Goal: Task Accomplishment & Management: Manage account settings

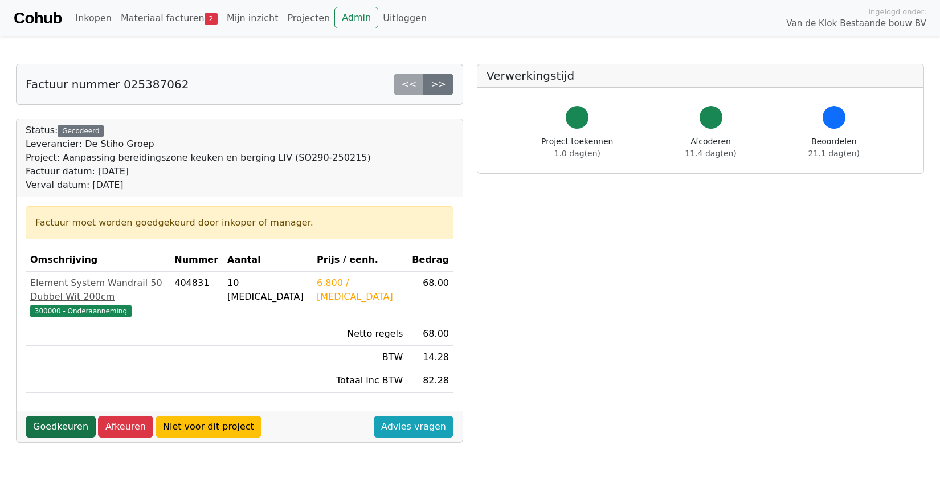
click at [56, 416] on link "Goedkeuren" at bounding box center [61, 427] width 70 height 22
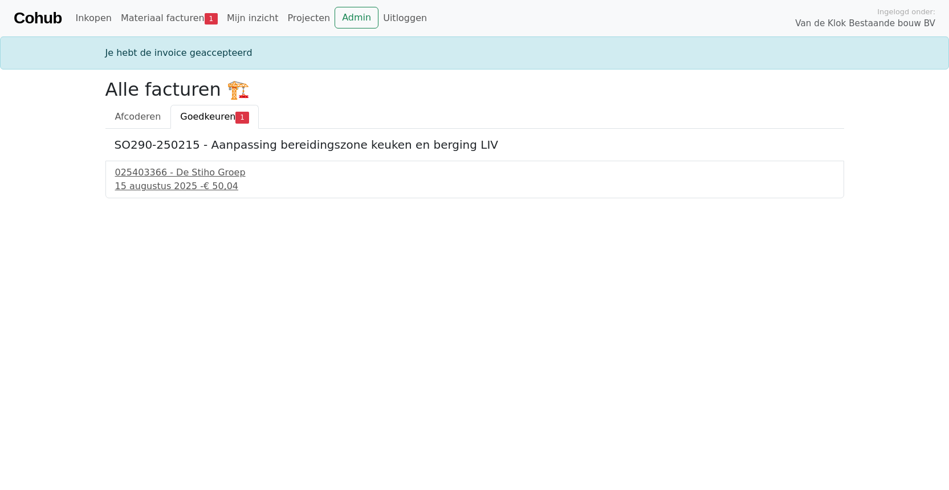
click at [204, 118] on span "Goedkeuren" at bounding box center [207, 116] width 55 height 11
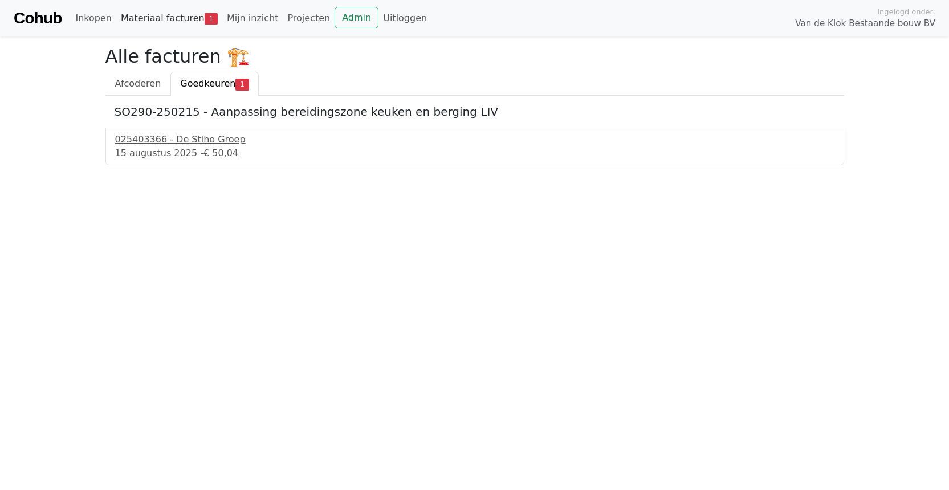
click at [175, 18] on link "Materiaal facturen 1" at bounding box center [169, 18] width 106 height 23
click at [174, 18] on link "Materiaal facturen 1" at bounding box center [169, 18] width 106 height 23
click at [243, 18] on link "Mijn inzicht" at bounding box center [252, 18] width 61 height 23
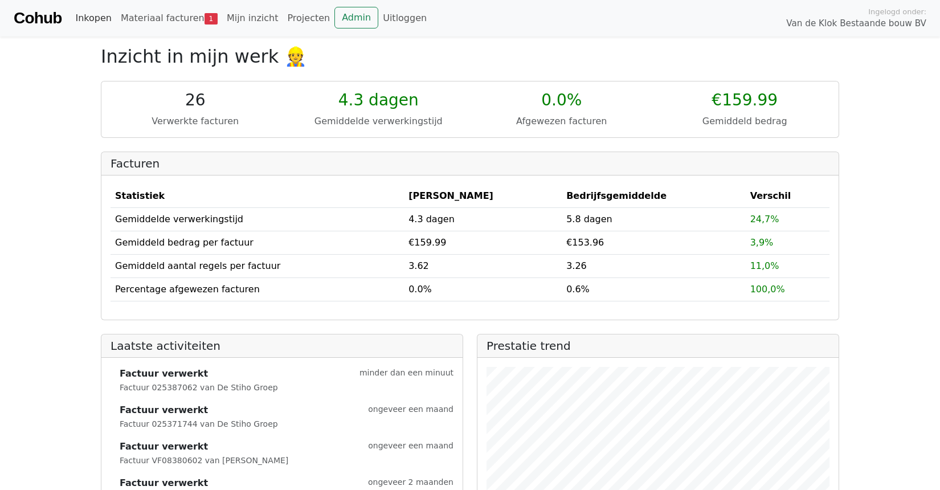
click at [107, 19] on link "Inkopen" at bounding box center [93, 18] width 45 height 23
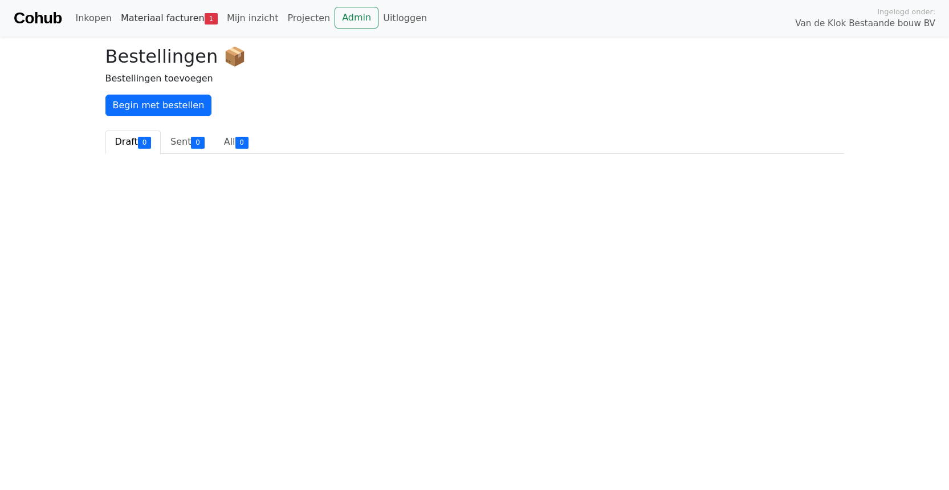
click at [146, 22] on link "Materiaal facturen 1" at bounding box center [169, 18] width 106 height 23
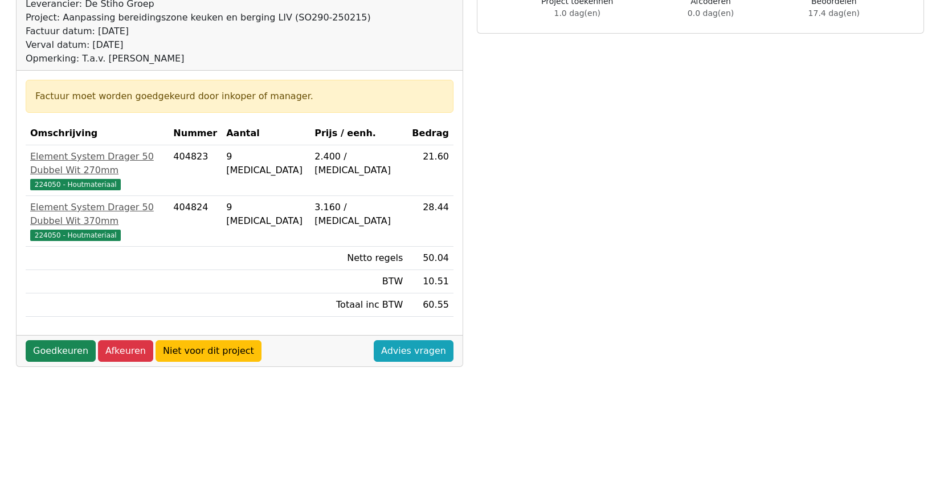
scroll to position [114, 0]
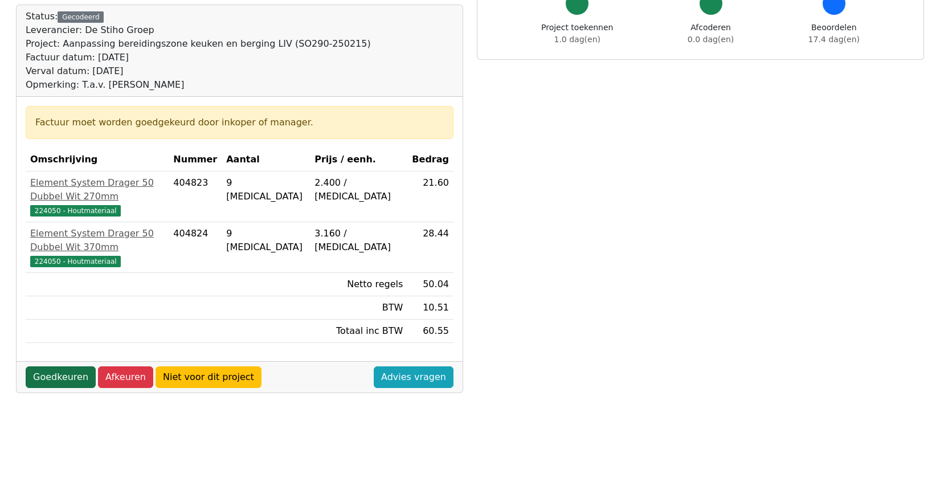
click at [73, 366] on link "Goedkeuren" at bounding box center [61, 377] width 70 height 22
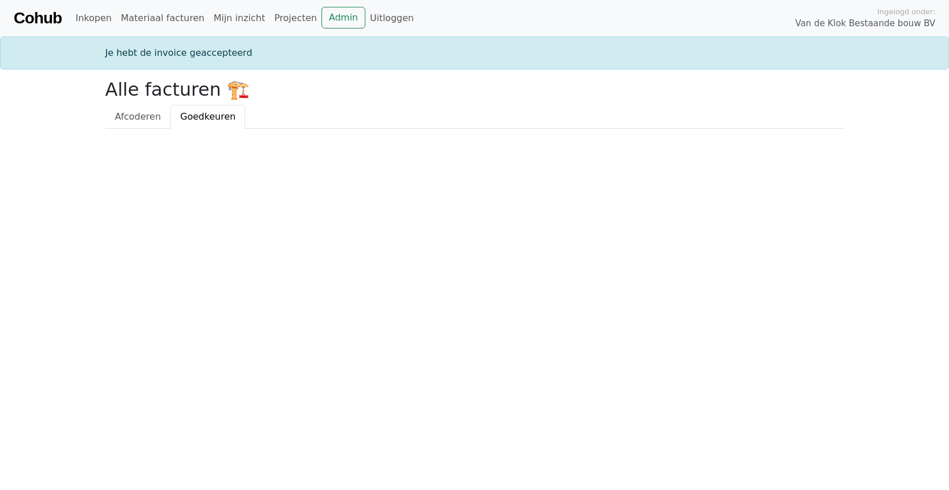
click at [206, 118] on span "Goedkeuren" at bounding box center [207, 116] width 55 height 11
